Goal: Task Accomplishment & Management: Use online tool/utility

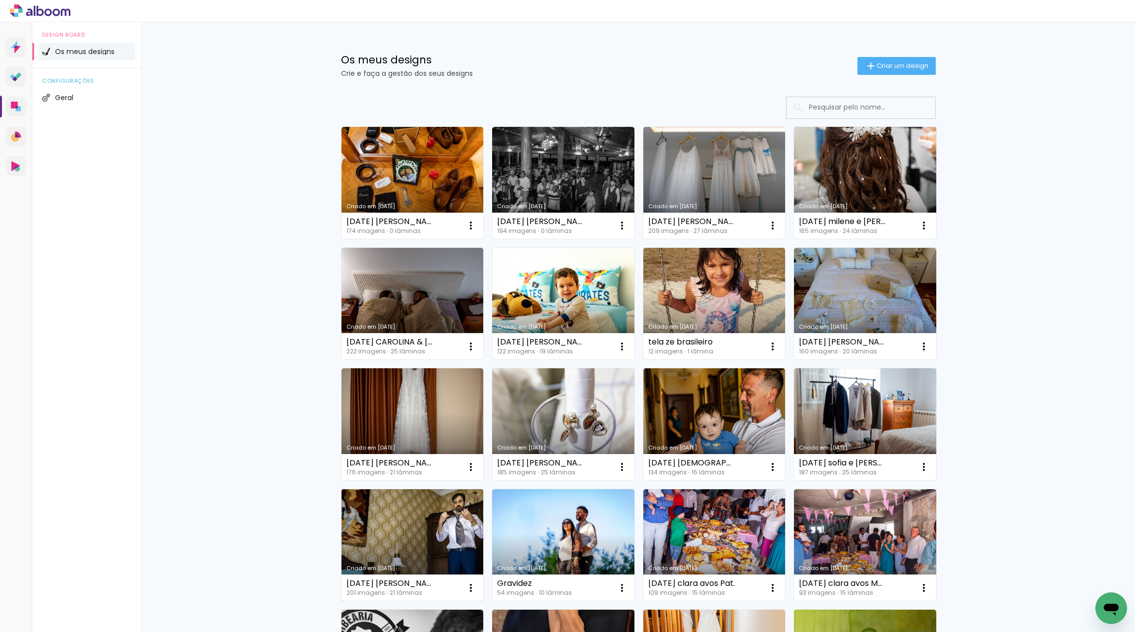
click at [435, 518] on link "Criado em [DATE]" at bounding box center [413, 545] width 142 height 112
